Goal: Task Accomplishment & Management: Use online tool/utility

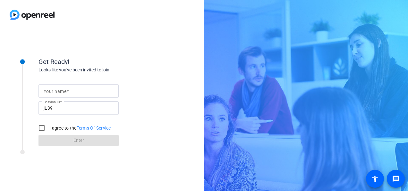
click at [71, 92] on input "Your name" at bounding box center [79, 91] width 70 height 8
type input "[PERSON_NAME]"
click at [151, 59] on div "Get Ready!" at bounding box center [102, 62] width 128 height 10
click at [44, 128] on input "I agree to the Terms Of Service" at bounding box center [41, 127] width 13 height 13
checkbox input "true"
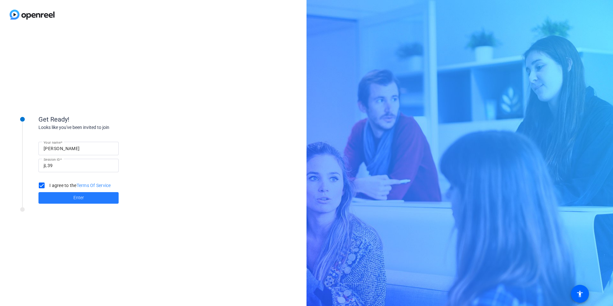
click at [78, 190] on span "Enter" at bounding box center [78, 197] width 11 height 7
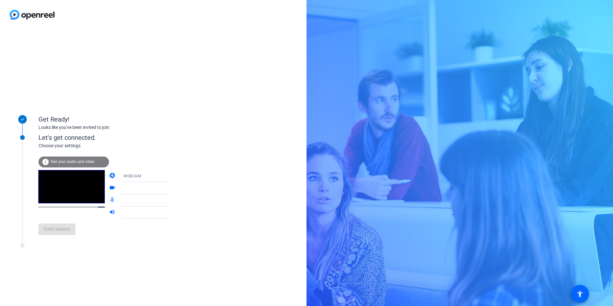
click at [169, 177] on icon at bounding box center [173, 176] width 8 height 8
click at [159, 177] on div at bounding box center [306, 153] width 613 height 306
click at [169, 189] on icon at bounding box center [173, 188] width 8 height 8
click at [169, 187] on icon at bounding box center [173, 188] width 8 height 8
click at [169, 190] on icon at bounding box center [173, 201] width 8 height 8
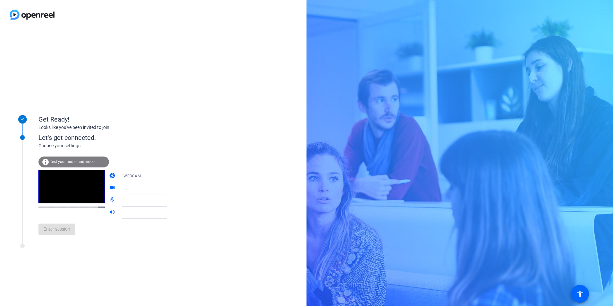
click at [75, 159] on div "info Test your audio and video" at bounding box center [73, 162] width 71 height 11
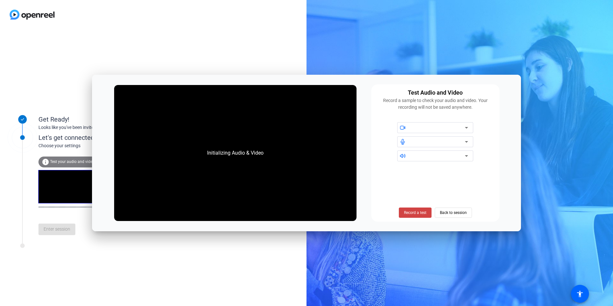
click at [408, 124] on div at bounding box center [438, 128] width 55 height 8
click at [408, 125] on icon at bounding box center [467, 128] width 8 height 8
click at [408, 141] on icon at bounding box center [466, 142] width 3 height 2
click at [408, 190] on span "Record a test" at bounding box center [415, 213] width 22 height 6
click at [408, 127] on div at bounding box center [438, 128] width 55 height 8
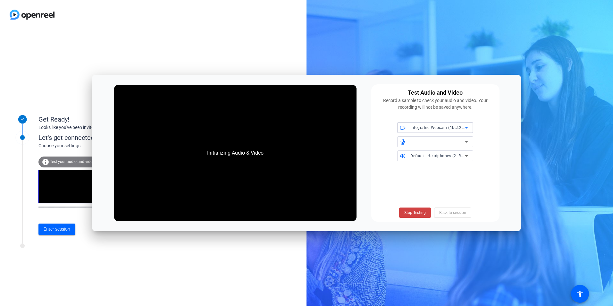
click at [408, 140] on icon at bounding box center [467, 142] width 8 height 8
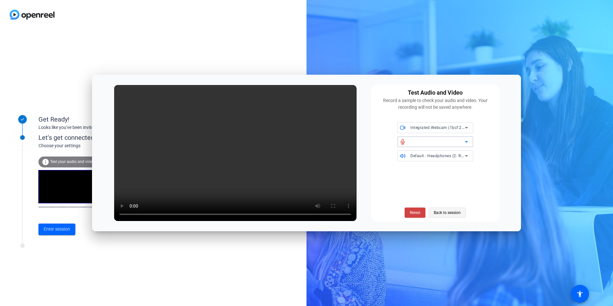
click at [408, 190] on span "Back to session" at bounding box center [447, 213] width 27 height 12
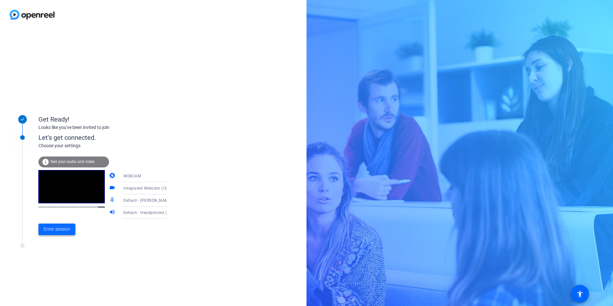
click at [55, 190] on span "Enter session" at bounding box center [57, 229] width 27 height 7
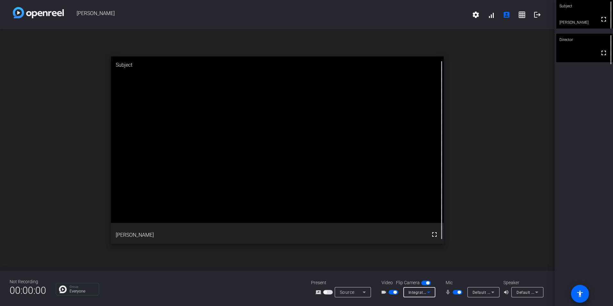
click at [408, 190] on icon at bounding box center [429, 292] width 8 height 8
click at [408, 190] on div at bounding box center [306, 153] width 613 height 306
click at [408, 13] on mat-icon "settings" at bounding box center [476, 15] width 8 height 8
click at [408, 12] on div at bounding box center [306, 153] width 613 height 306
click at [408, 190] on span "Default - [PERSON_NAME] (2- Realtek(R) Audio)" at bounding box center [517, 292] width 88 height 5
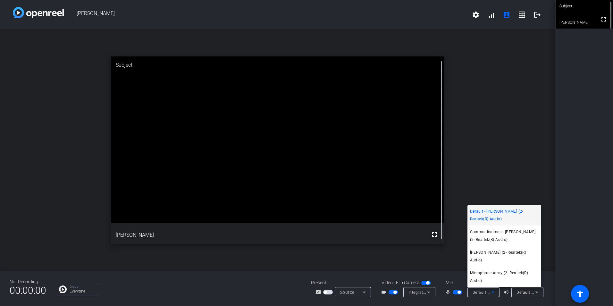
click at [408, 190] on div at bounding box center [306, 153] width 613 height 306
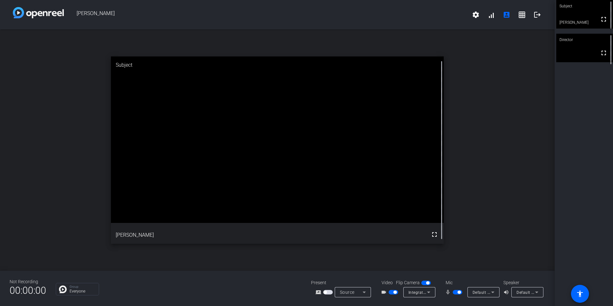
click at [408, 190] on span "button" at bounding box center [458, 292] width 10 height 4
click at [408, 11] on mat-icon "logout" at bounding box center [538, 15] width 8 height 8
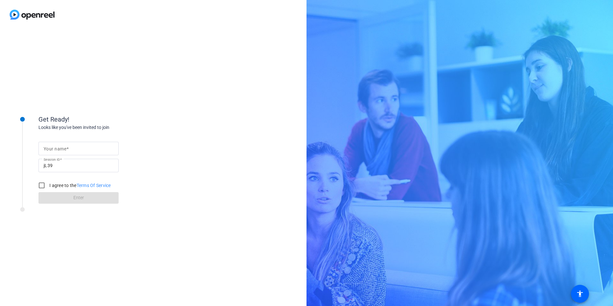
click at [57, 151] on mat-label "Your name" at bounding box center [55, 148] width 23 height 5
click at [57, 151] on input "Your name" at bounding box center [79, 149] width 70 height 8
click at [81, 148] on input "Your name" at bounding box center [79, 149] width 70 height 8
type input "[PERSON_NAME]"
click at [40, 183] on input "I agree to the Terms Of Service" at bounding box center [41, 185] width 13 height 13
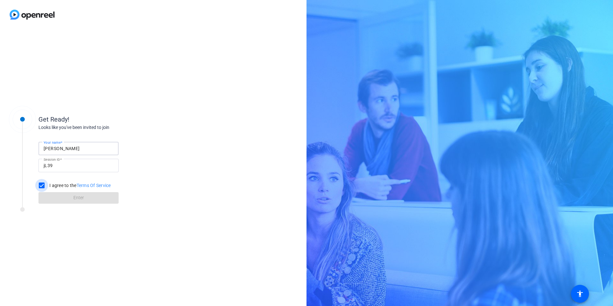
checkbox input "true"
click at [65, 194] on span at bounding box center [78, 197] width 80 height 15
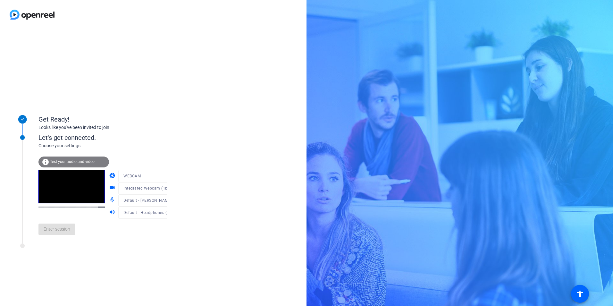
click at [147, 175] on mat-form-field "WEBCAM" at bounding box center [148, 176] width 61 height 12
click at [169, 186] on icon at bounding box center [173, 188] width 8 height 8
click at [134, 203] on span "Integrated Webcam (1bcf:2bb6)" at bounding box center [139, 204] width 50 height 15
click at [169, 210] on icon at bounding box center [173, 213] width 8 height 8
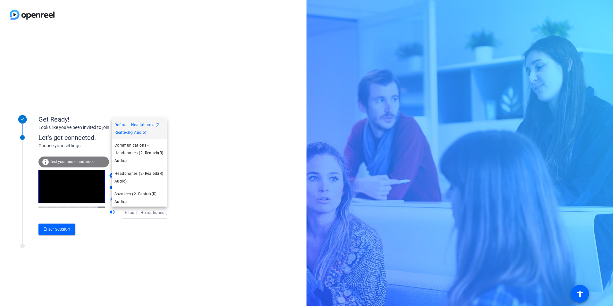
click at [217, 195] on div at bounding box center [306, 153] width 613 height 306
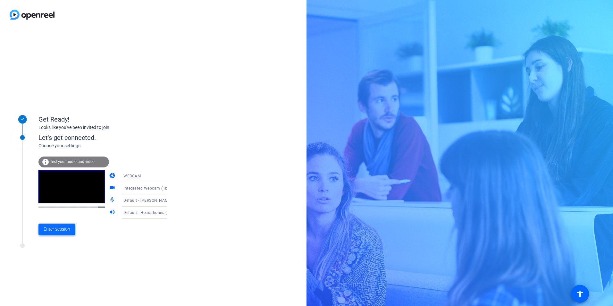
click at [56, 229] on span "Enter session" at bounding box center [57, 229] width 27 height 7
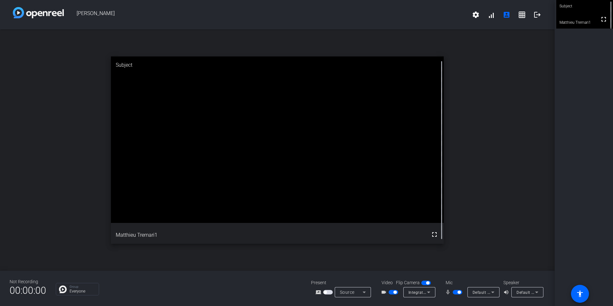
click at [394, 292] on span "button" at bounding box center [395, 292] width 3 height 3
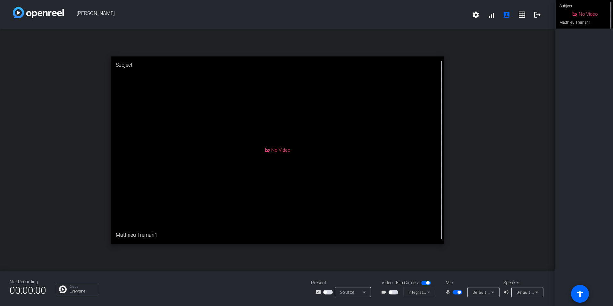
click at [393, 292] on span "button" at bounding box center [394, 292] width 10 height 4
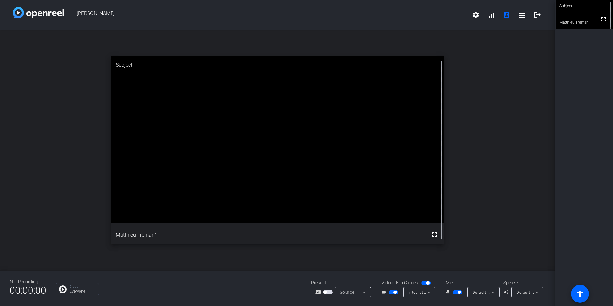
click at [394, 292] on span "button" at bounding box center [395, 292] width 3 height 3
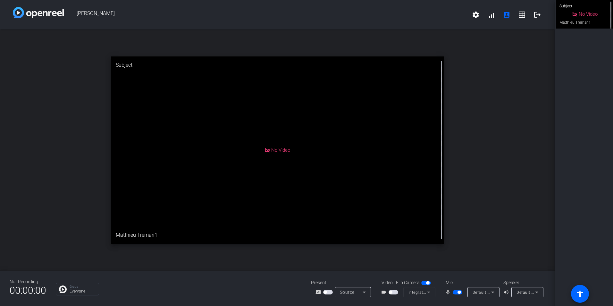
click at [152, 234] on div "No Video" at bounding box center [277, 149] width 333 height 187
click at [148, 234] on div "No Video" at bounding box center [277, 149] width 333 height 187
click at [150, 234] on div "No Video" at bounding box center [277, 149] width 333 height 187
drag, startPoint x: 150, startPoint y: 234, endPoint x: 457, endPoint y: 292, distance: 311.7
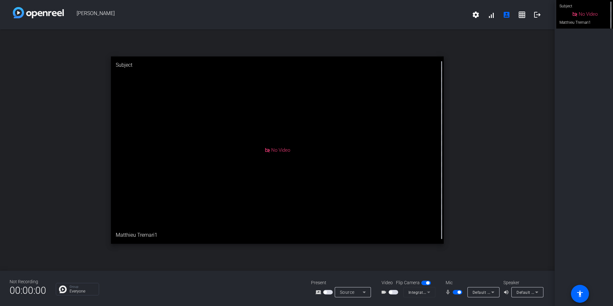
click at [457, 292] on span "button" at bounding box center [458, 292] width 10 height 4
click at [392, 292] on span "button" at bounding box center [390, 292] width 3 height 3
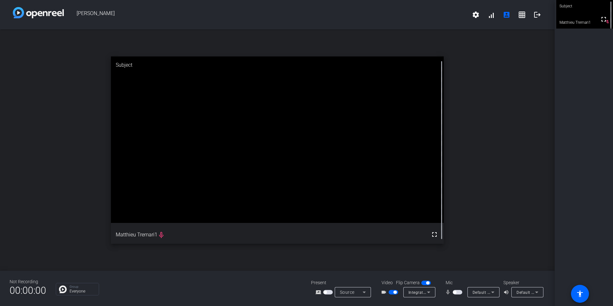
click at [394, 292] on span "button" at bounding box center [395, 292] width 3 height 3
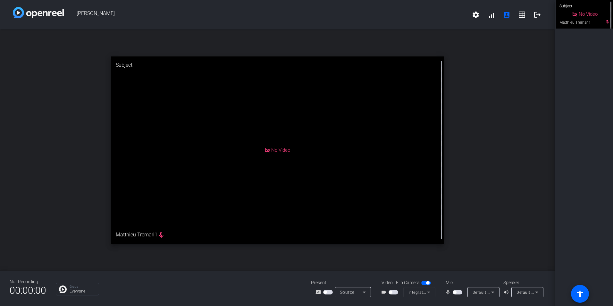
click at [392, 294] on span "button" at bounding box center [394, 292] width 10 height 4
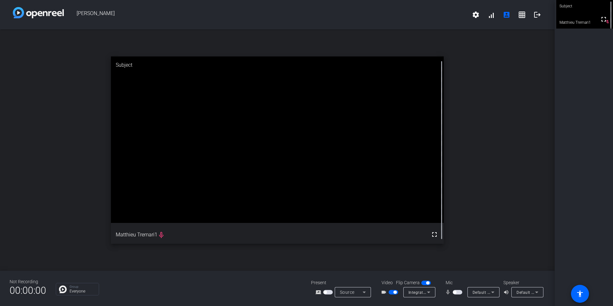
click at [392, 293] on span "button" at bounding box center [394, 292] width 10 height 4
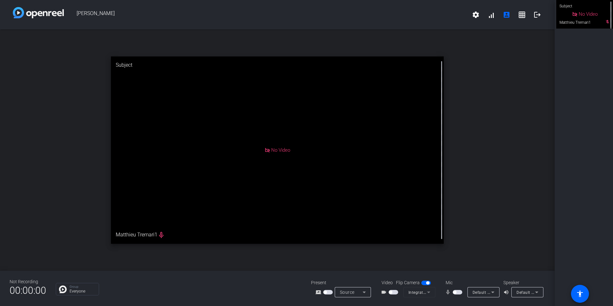
click at [392, 292] on span "button" at bounding box center [390, 292] width 3 height 3
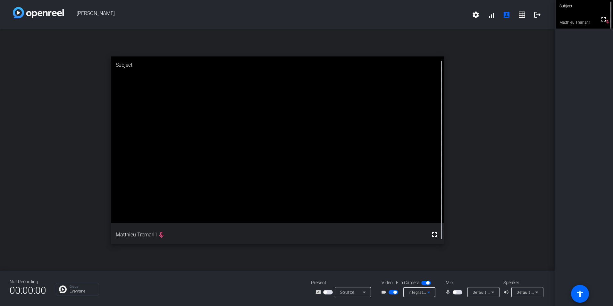
click at [421, 293] on span "Integrated Webcam (1bcf:2bb6)" at bounding box center [439, 292] width 60 height 5
click at [479, 275] on div at bounding box center [306, 153] width 613 height 306
click at [364, 293] on icon at bounding box center [364, 293] width 3 height 2
click at [364, 293] on div at bounding box center [306, 153] width 613 height 306
click at [484, 293] on span "Default - [PERSON_NAME] (2- Realtek(R) Audio)" at bounding box center [517, 292] width 88 height 5
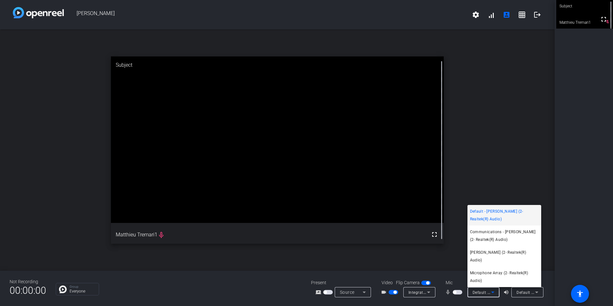
click at [484, 293] on div at bounding box center [306, 153] width 613 height 306
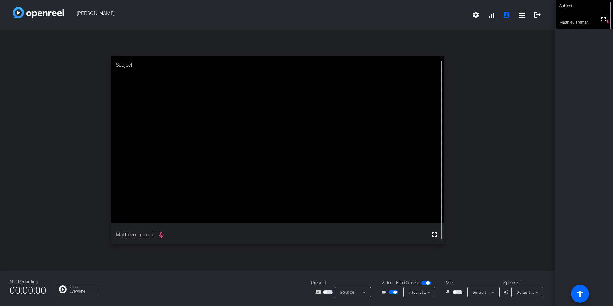
click at [535, 286] on div "Speaker" at bounding box center [523, 282] width 38 height 7
click at [535, 289] on icon at bounding box center [537, 292] width 8 height 8
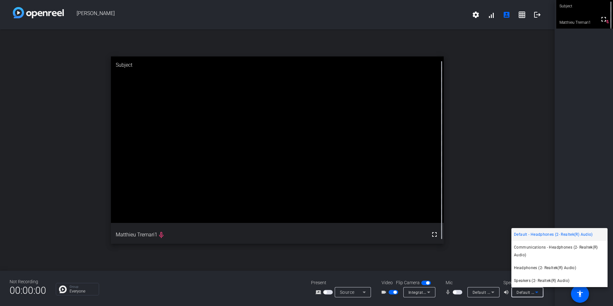
click at [535, 289] on div at bounding box center [306, 153] width 613 height 306
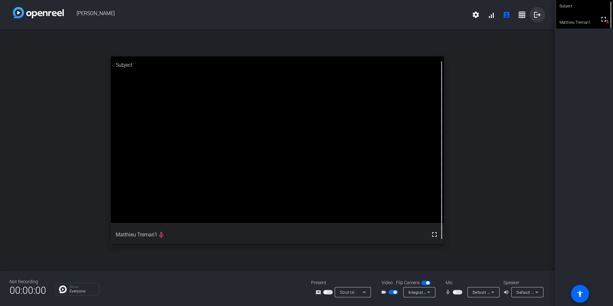
click at [531, 14] on span at bounding box center [537, 14] width 15 height 15
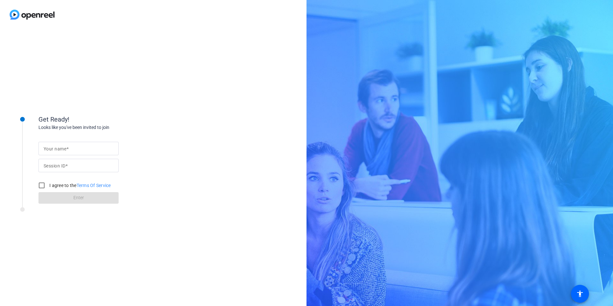
click at [74, 150] on input "Your name" at bounding box center [79, 149] width 70 height 8
click at [179, 131] on div "Get Ready! Looks like you've been invited to join Your name Session ID I agree …" at bounding box center [153, 167] width 307 height 277
click at [85, 151] on input "Your name" at bounding box center [79, 149] width 70 height 8
type input "[PERSON_NAME]"
click at [163, 83] on div "Get Ready! Looks like you've been invited to join Your name Matthieu Session ID…" at bounding box center [153, 167] width 307 height 277
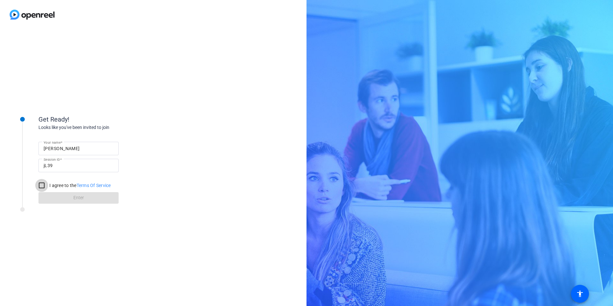
click at [41, 183] on input "I agree to the Terms Of Service" at bounding box center [41, 185] width 13 height 13
checkbox input "true"
click at [66, 197] on span at bounding box center [78, 197] width 80 height 15
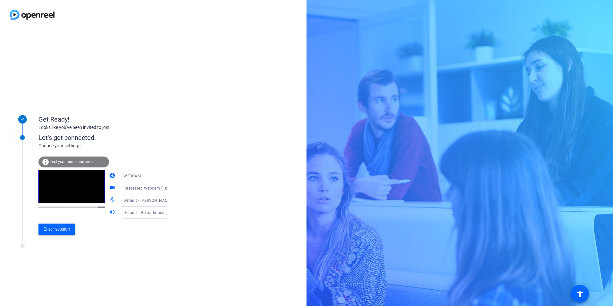
click at [65, 159] on span "Test your audio and video" at bounding box center [72, 161] width 45 height 4
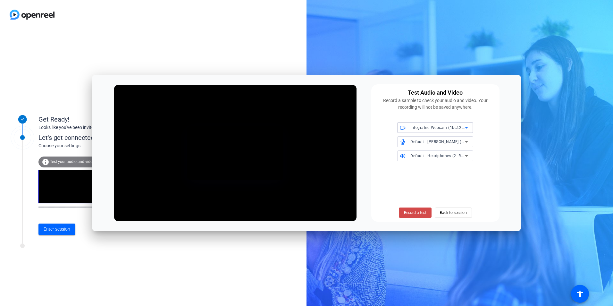
click at [411, 212] on span "Record a test" at bounding box center [415, 213] width 22 height 6
click at [418, 212] on span "Stop Testing (3s)" at bounding box center [415, 213] width 29 height 6
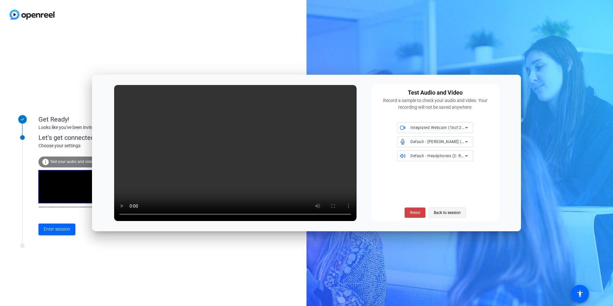
click at [444, 212] on span "Back to session" at bounding box center [447, 213] width 27 height 12
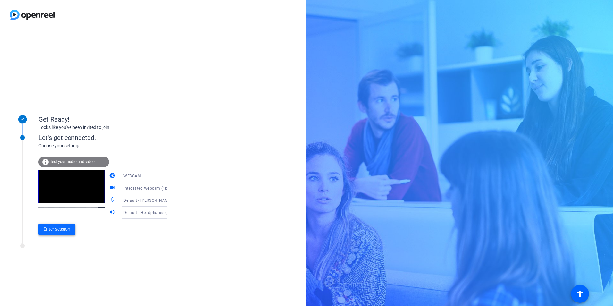
click at [57, 232] on span "Enter session" at bounding box center [57, 229] width 27 height 7
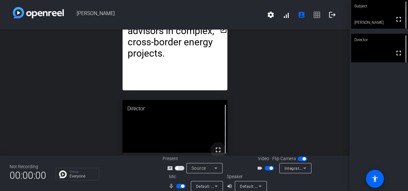
click at [214, 149] on mat-icon "fullscreen" at bounding box center [218, 150] width 8 height 8
click at [220, 31] on mat-icon "open_in_new" at bounding box center [224, 30] width 8 height 8
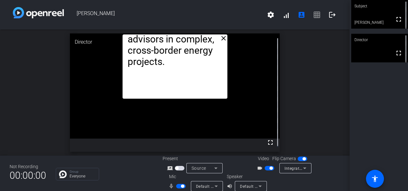
drag, startPoint x: 167, startPoint y: 60, endPoint x: 43, endPoint y: 73, distance: 125.1
click at [43, 73] on div "close "ERM’s digital and geospatial tools are transforming how we deliver compl…" at bounding box center [175, 93] width 350 height 126
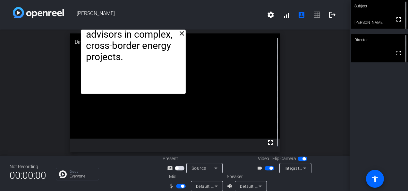
drag, startPoint x: 132, startPoint y: 48, endPoint x: 91, endPoint y: 29, distance: 45.9
click at [91, 29] on div "Matthieu Tremari settings signal_cellular_alt account_box grid_on logout close …" at bounding box center [175, 95] width 350 height 191
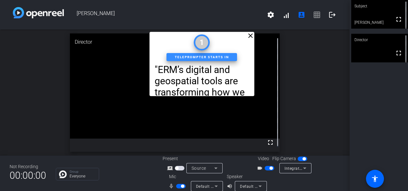
drag, startPoint x: 151, startPoint y: 67, endPoint x: 220, endPoint y: 69, distance: 68.7
click at [220, 69] on p ""ERM’s digital and geospatial tools are transforming how we deliver complex inf…" at bounding box center [202, 137] width 95 height 146
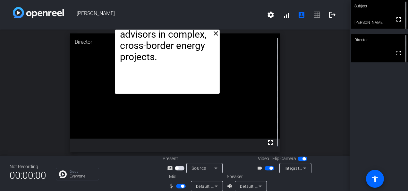
drag, startPoint x: 211, startPoint y: 64, endPoint x: 191, endPoint y: 54, distance: 22.0
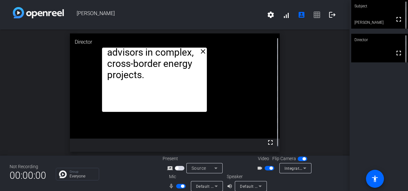
drag, startPoint x: 176, startPoint y: 58, endPoint x: 148, endPoint y: 76, distance: 32.9
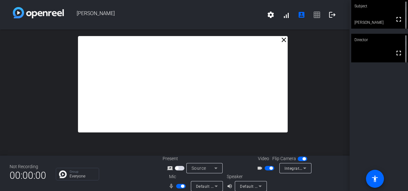
drag, startPoint x: 147, startPoint y: 79, endPoint x: 178, endPoint y: 66, distance: 33.8
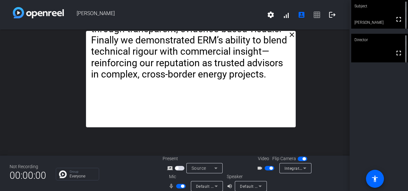
drag, startPoint x: 175, startPoint y: 46, endPoint x: 181, endPoint y: 42, distance: 6.6
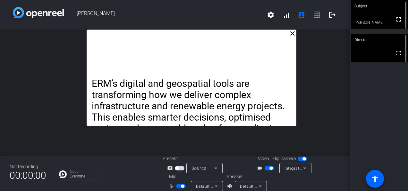
drag, startPoint x: 172, startPoint y: 43, endPoint x: 173, endPoint y: 10, distance: 33.4
click at [173, 10] on div "Matthieu Tremari settings signal_cellular_alt account_box grid_on logout close …" at bounding box center [175, 95] width 350 height 191
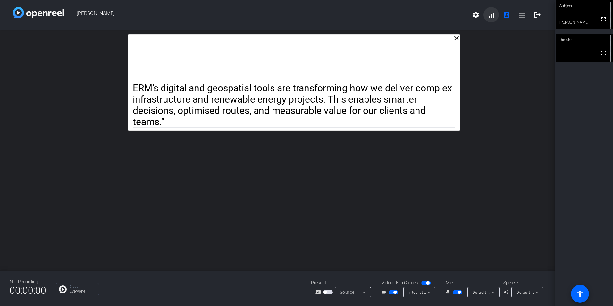
click at [488, 13] on span at bounding box center [491, 14] width 15 height 15
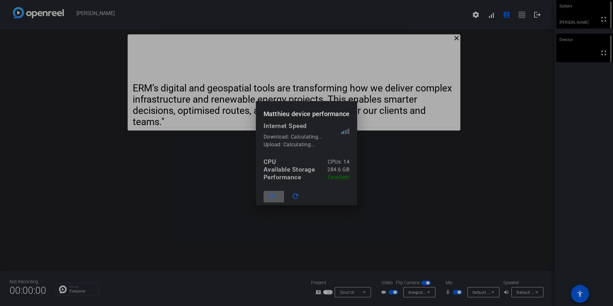
click at [268, 193] on mat-icon "close" at bounding box center [272, 196] width 8 height 8
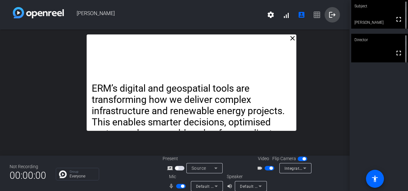
click at [328, 17] on mat-icon "logout" at bounding box center [332, 15] width 8 height 8
